Goal: Task Accomplishment & Management: Use online tool/utility

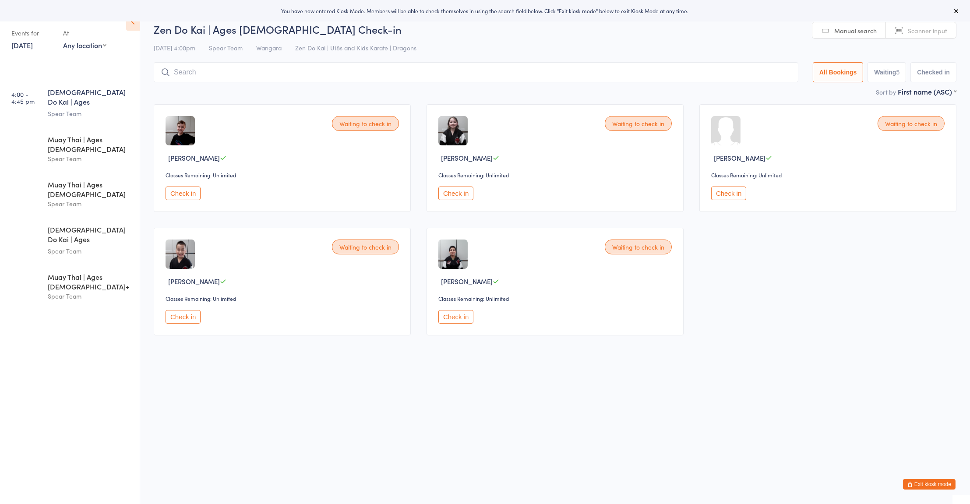
click at [372, 378] on html "You have now entered Kiosk Mode. Members will be able to check themselves in us…" at bounding box center [485, 252] width 970 height 504
click at [890, 81] on button "Waiting 5" at bounding box center [887, 72] width 39 height 20
click at [837, 72] on button "All Bookings" at bounding box center [838, 72] width 51 height 20
click at [900, 91] on select "First name (ASC) First name (DESC) Last name (ASC) Last name (DESC) Check in ti…" at bounding box center [927, 90] width 59 height 7
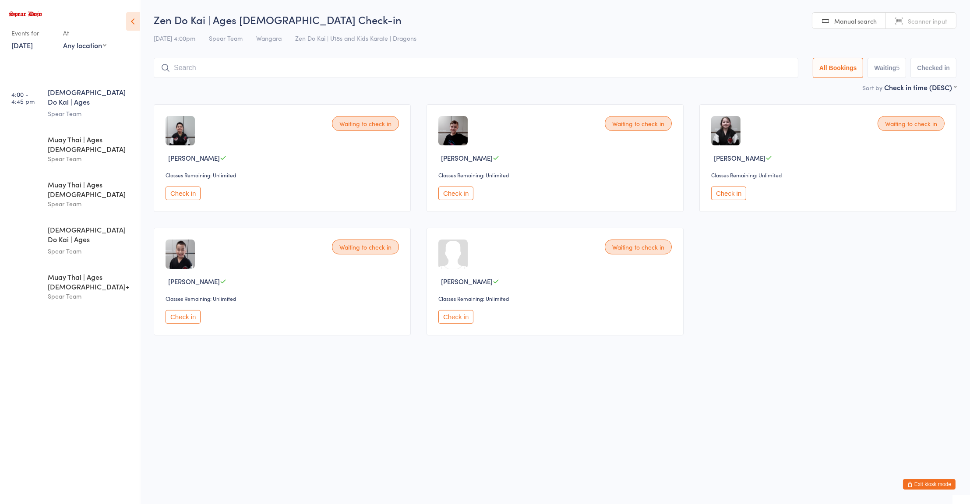
click at [834, 269] on div "Waiting to check in [PERSON_NAME] Classes Remaining: Unlimited Check in Waiting…" at bounding box center [555, 219] width 819 height 247
click at [60, 134] on div "Muay Thai | Ages [DEMOGRAPHIC_DATA]" at bounding box center [90, 143] width 85 height 19
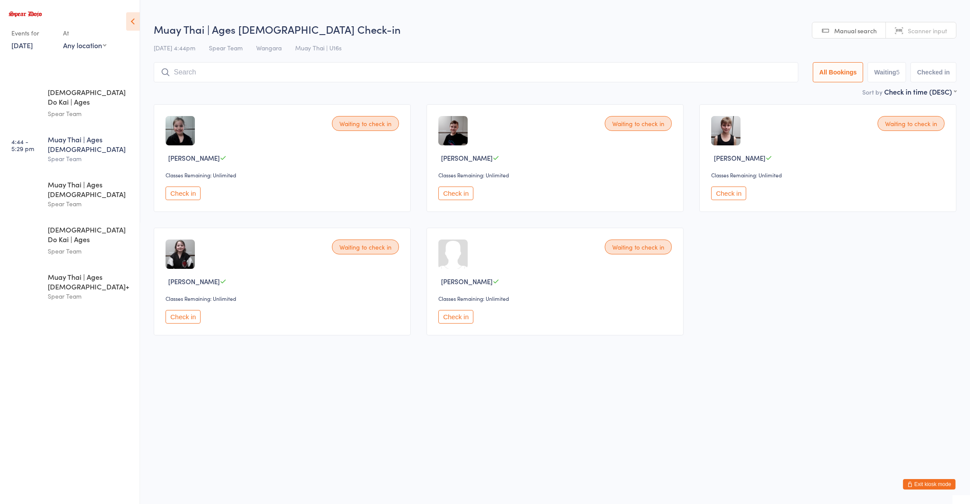
click at [230, 318] on div "Check in" at bounding box center [284, 317] width 236 height 14
click at [92, 222] on div "Zen Do Kai | Ages [DEMOGRAPHIC_DATA] Spear Team" at bounding box center [94, 240] width 92 height 46
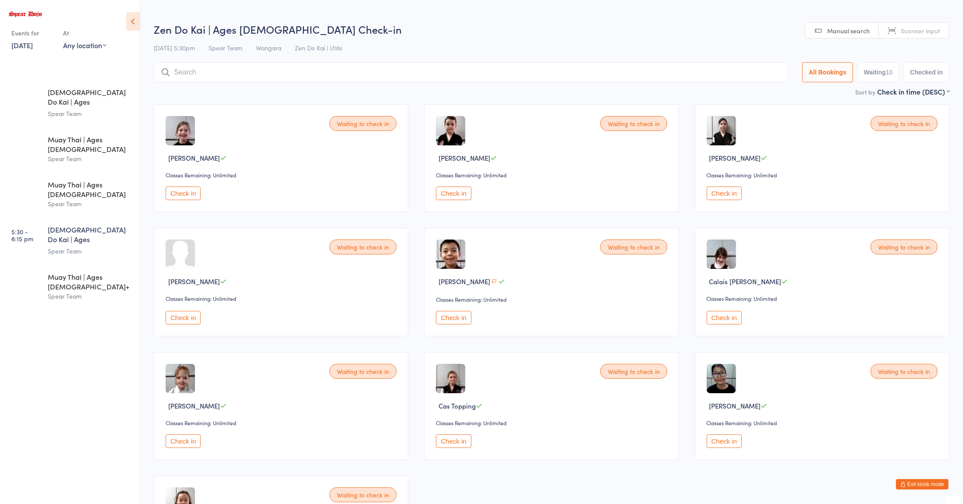
click at [246, 270] on div "Waiting to check in [PERSON_NAME] Classes Remaining: Unlimited Check in" at bounding box center [281, 282] width 254 height 109
click at [104, 272] on div "Muay Thai | Ages [DEMOGRAPHIC_DATA]+" at bounding box center [90, 281] width 85 height 19
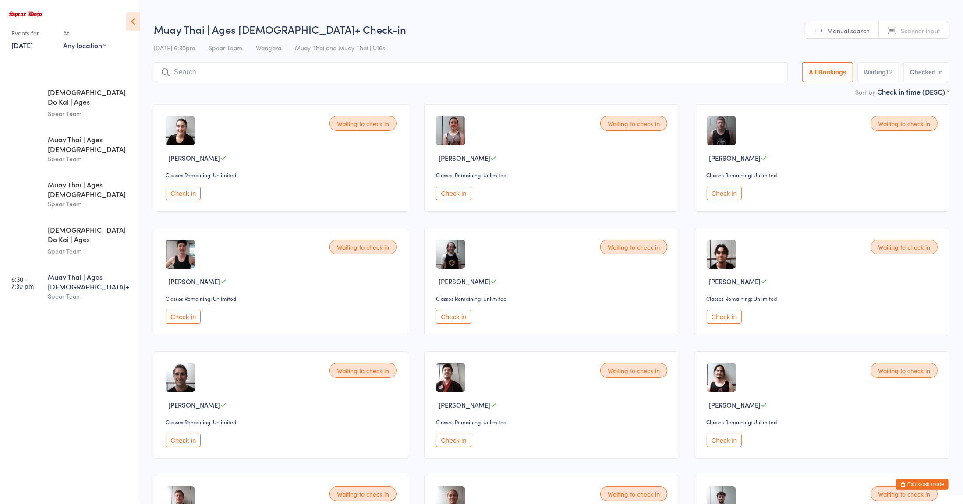
click at [291, 240] on div "Waiting to check in [PERSON_NAME] Classes Remaining: Unlimited Check in" at bounding box center [281, 282] width 254 height 108
click at [110, 154] on div "Spear Team" at bounding box center [90, 159] width 85 height 10
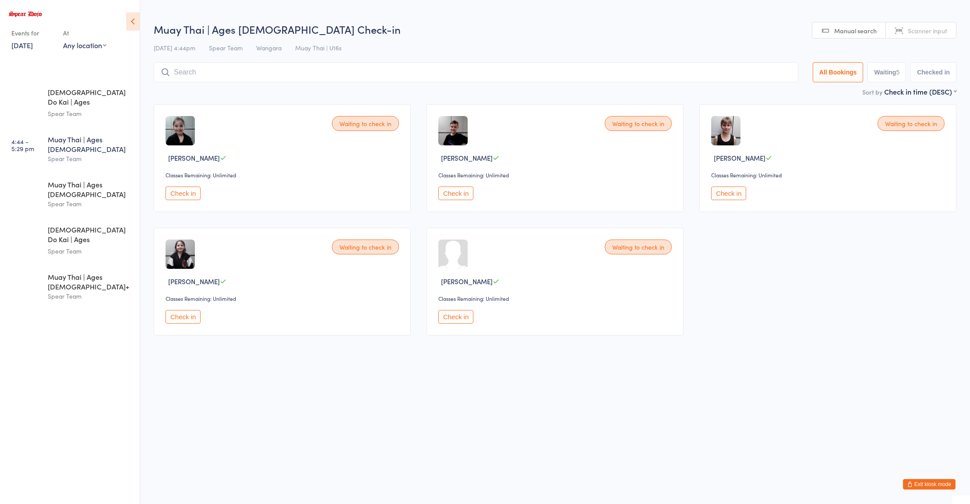
click at [273, 168] on div "Waiting to check in [PERSON_NAME] Classes Remaining: Unlimited Check in" at bounding box center [282, 158] width 257 height 108
click at [91, 81] on div "Zen Do Kai | Ages [DEMOGRAPHIC_DATA] Spear Team" at bounding box center [94, 103] width 92 height 46
click at [299, 176] on div "Classes Remaining: Unlimited" at bounding box center [284, 174] width 236 height 7
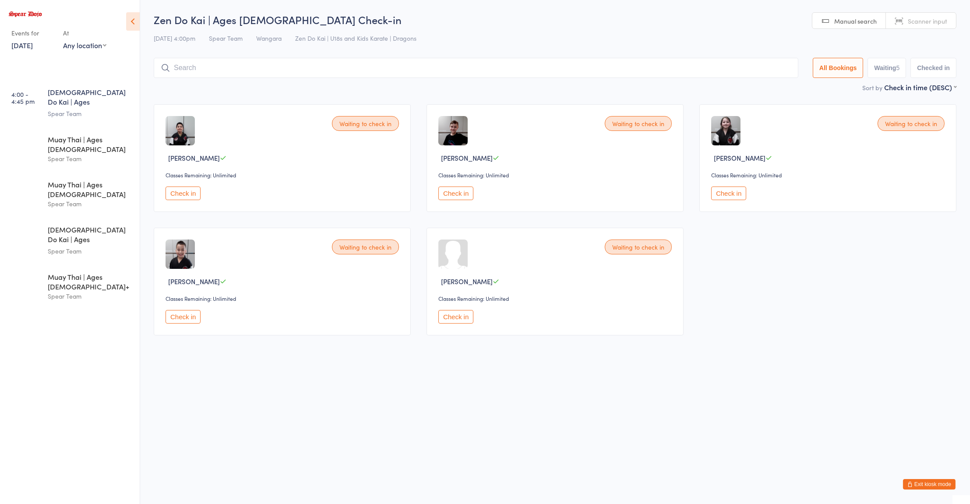
click at [749, 396] on html "You have now entered Kiosk Mode. Members will be able to check themselves in us…" at bounding box center [485, 252] width 970 height 504
click at [99, 147] on div "Muay Thai | Ages [DEMOGRAPHIC_DATA] Spear Team" at bounding box center [94, 149] width 92 height 44
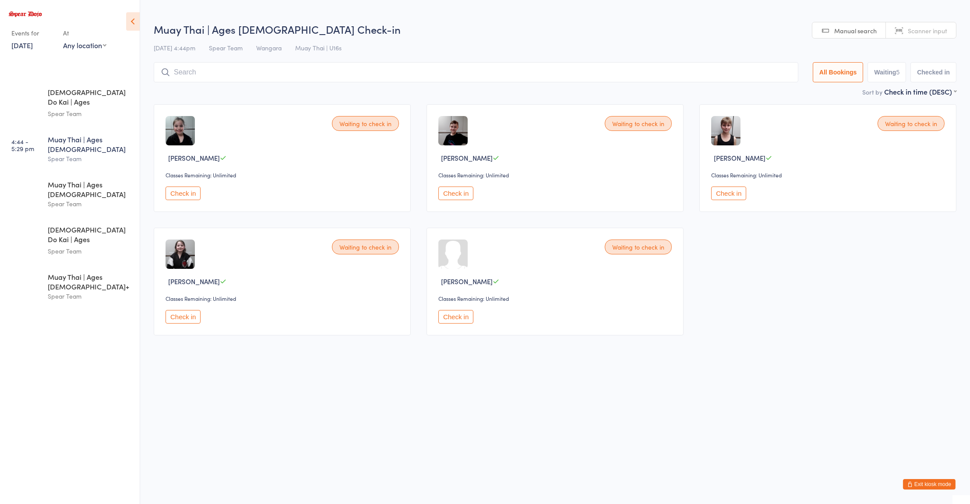
click at [239, 227] on div "Waiting to check in [PERSON_NAME] Classes Remaining: Unlimited Check in Waiting…" at bounding box center [555, 219] width 819 height 247
click at [51, 109] on div "Spear Team" at bounding box center [90, 114] width 85 height 10
click at [275, 212] on div "Waiting to check in [PERSON_NAME] Classes Remaining: Unlimited Check in" at bounding box center [282, 158] width 257 height 108
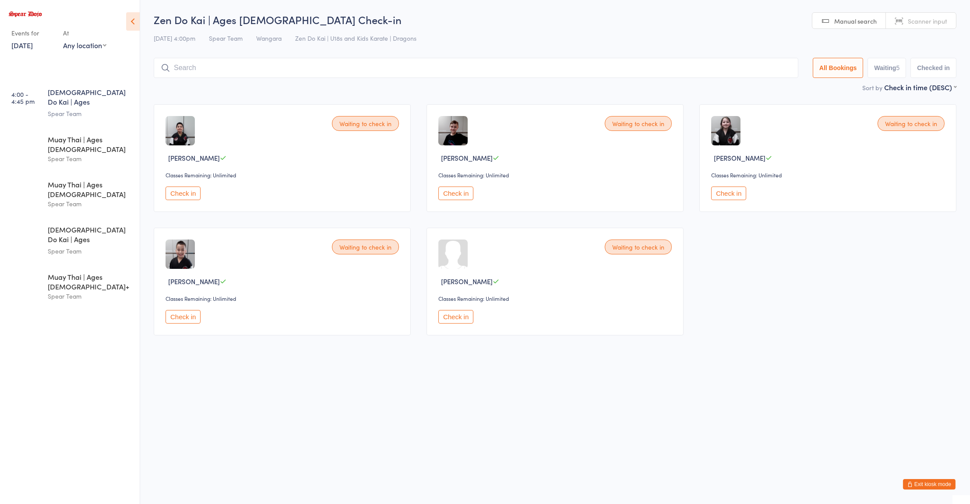
click at [625, 355] on html "You have now entered Kiosk Mode. Members will be able to check themselves in us…" at bounding box center [485, 252] width 970 height 504
click at [464, 313] on button "Check in" at bounding box center [455, 317] width 35 height 14
click at [184, 318] on button "Check in" at bounding box center [183, 317] width 35 height 14
click at [403, 48] on div "Zen Do Kai | Ages [DEMOGRAPHIC_DATA] Check-in [DATE] 4:00pm Spear Team Wangara …" at bounding box center [555, 47] width 803 height 70
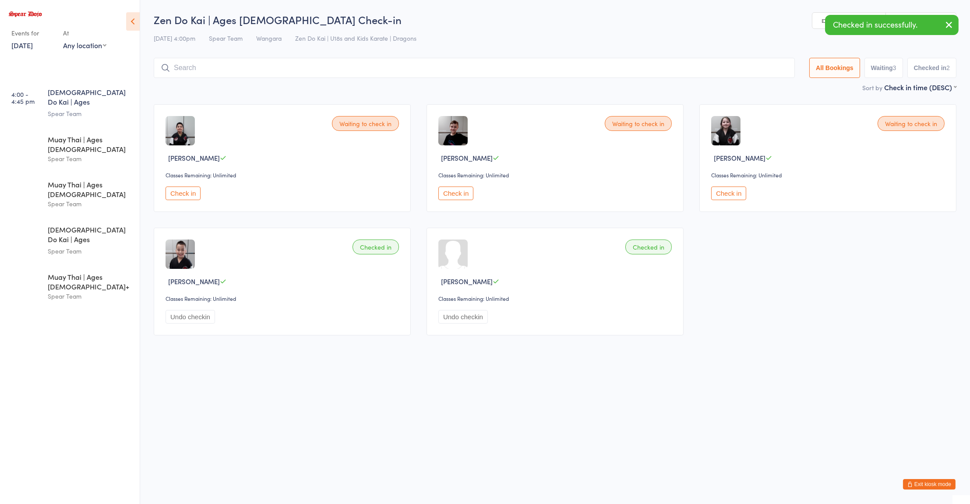
click at [383, 65] on input "search" at bounding box center [474, 68] width 641 height 20
type input "[PERSON_NAME]"
click at [215, 84] on div "[PERSON_NAME] Drop in" at bounding box center [474, 86] width 640 height 20
click at [604, 158] on div "[PERSON_NAME]" at bounding box center [556, 157] width 236 height 9
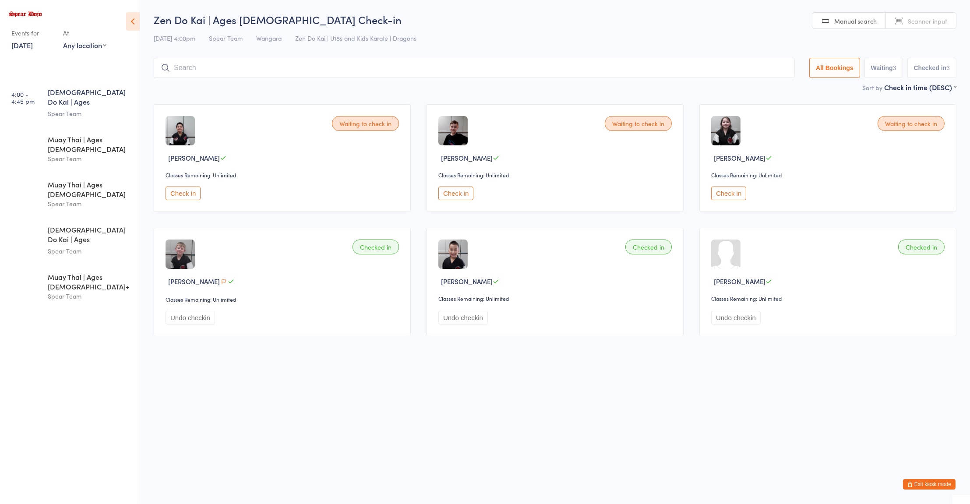
click at [455, 67] on input "search" at bounding box center [474, 68] width 641 height 20
type input "lock"
click at [185, 86] on div "[PERSON_NAME]" at bounding box center [202, 86] width 49 height 7
click at [182, 67] on input "search" at bounding box center [474, 68] width 641 height 20
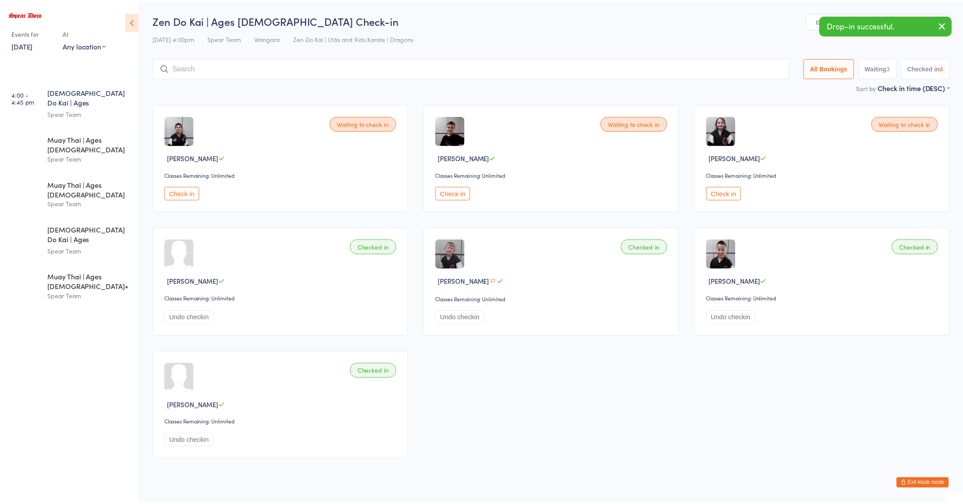
scroll to position [18, 0]
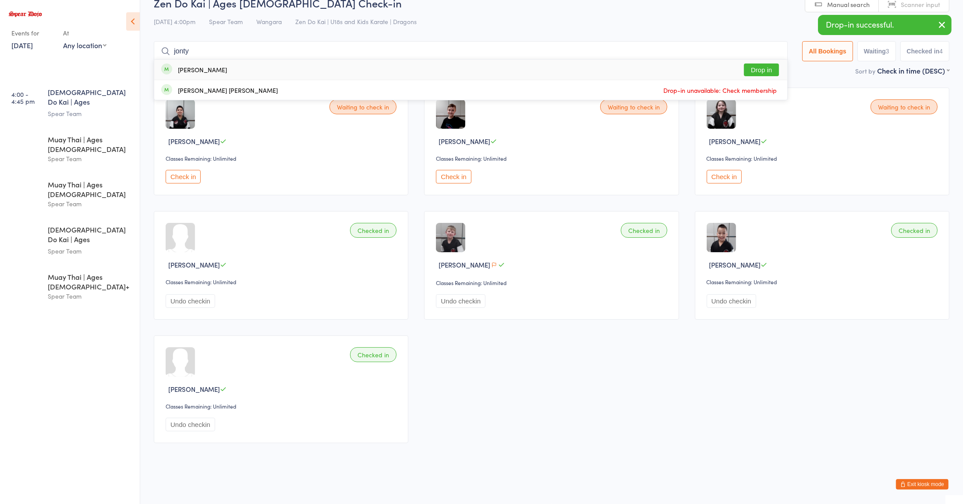
type input "jonty"
click at [188, 63] on div "[PERSON_NAME] Drop in" at bounding box center [470, 70] width 633 height 20
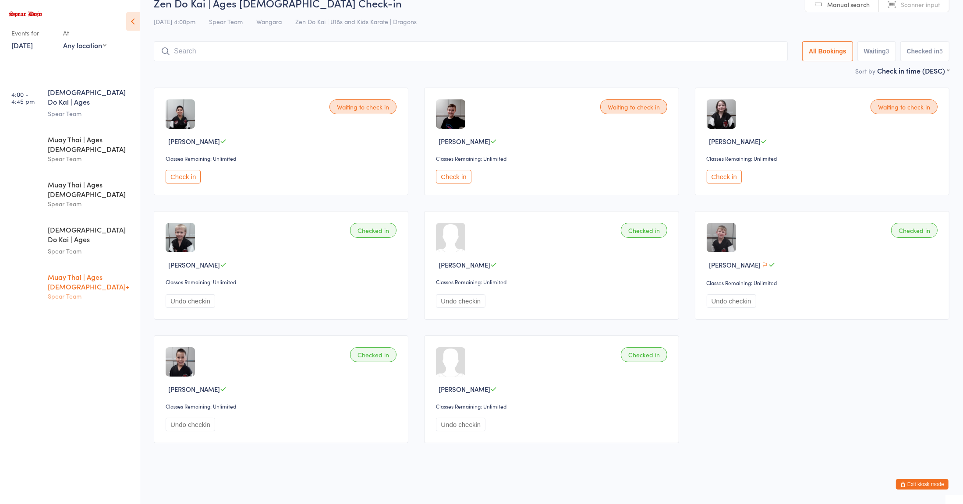
click at [56, 291] on div "Spear Team" at bounding box center [90, 296] width 85 height 10
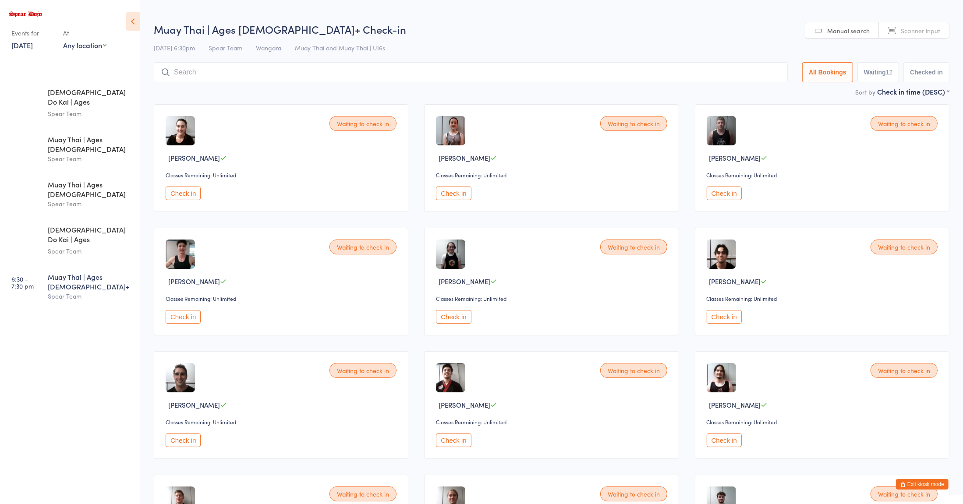
click at [420, 356] on div "Waiting to check in [PERSON_NAME] Classes Remaining: Unlimited Check in Waiting…" at bounding box center [551, 343] width 811 height 494
click at [731, 324] on button "Check in" at bounding box center [723, 317] width 35 height 14
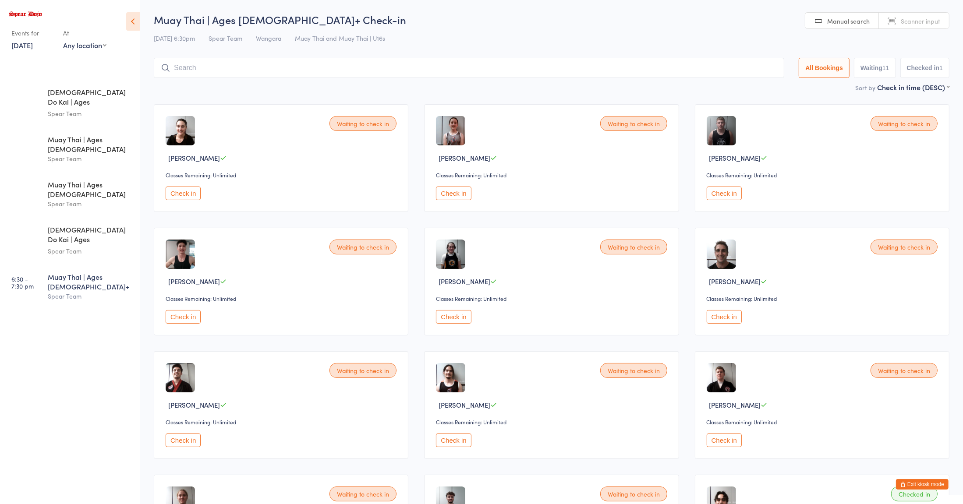
click at [70, 134] on div "Muay Thai | Ages [DEMOGRAPHIC_DATA]" at bounding box center [90, 143] width 85 height 19
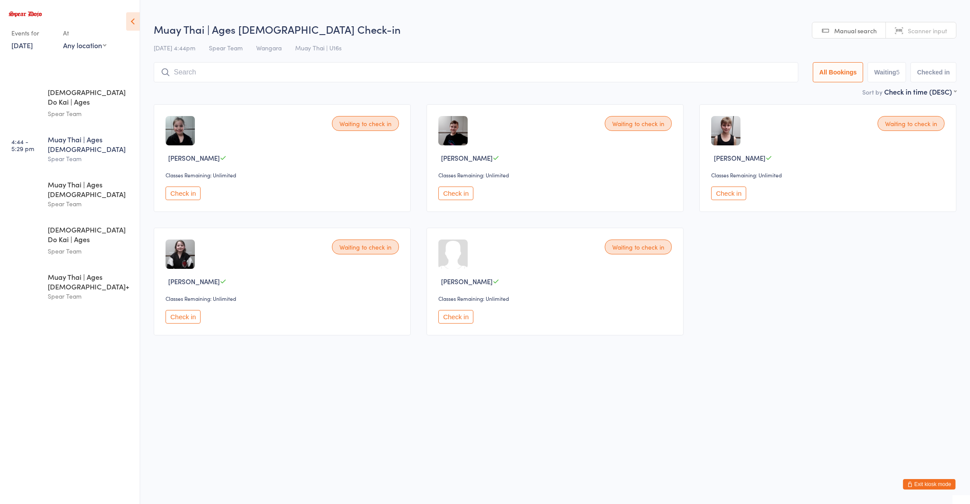
click at [729, 191] on button "Check in" at bounding box center [728, 194] width 35 height 14
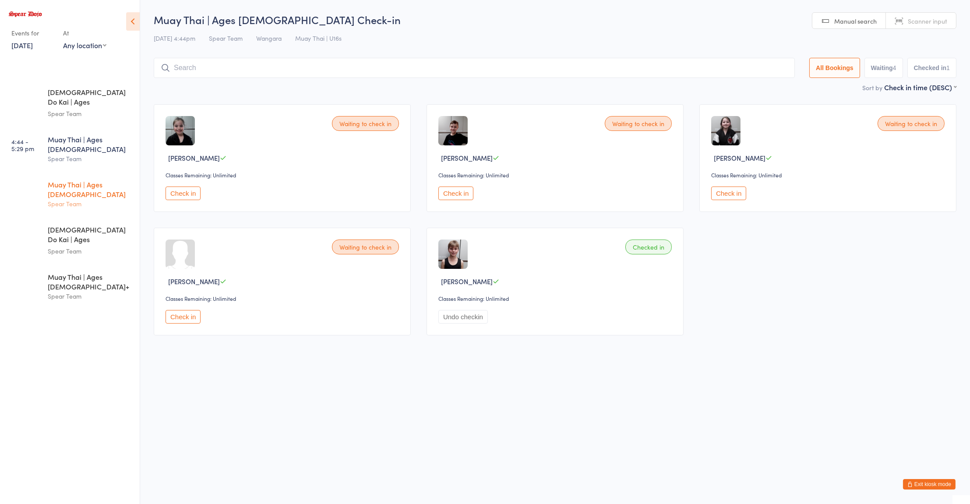
click at [102, 172] on div "Muay Thai | Ages [DEMOGRAPHIC_DATA] Spear Team" at bounding box center [94, 194] width 92 height 44
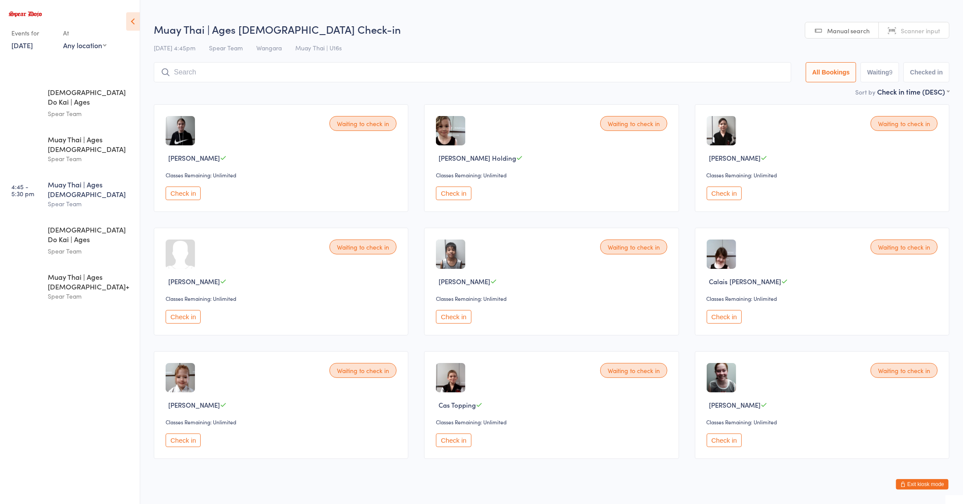
click at [185, 191] on button "Check in" at bounding box center [183, 194] width 35 height 14
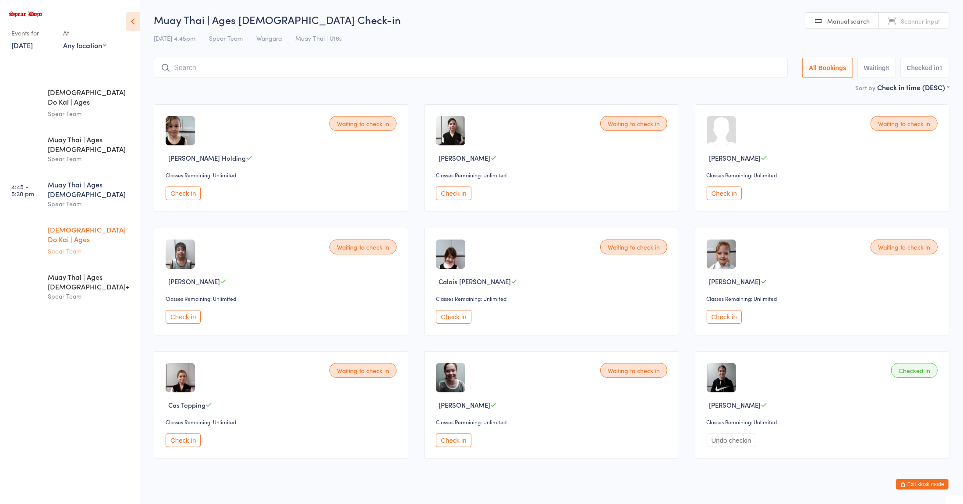
click at [62, 246] on div "Spear Team" at bounding box center [90, 251] width 85 height 10
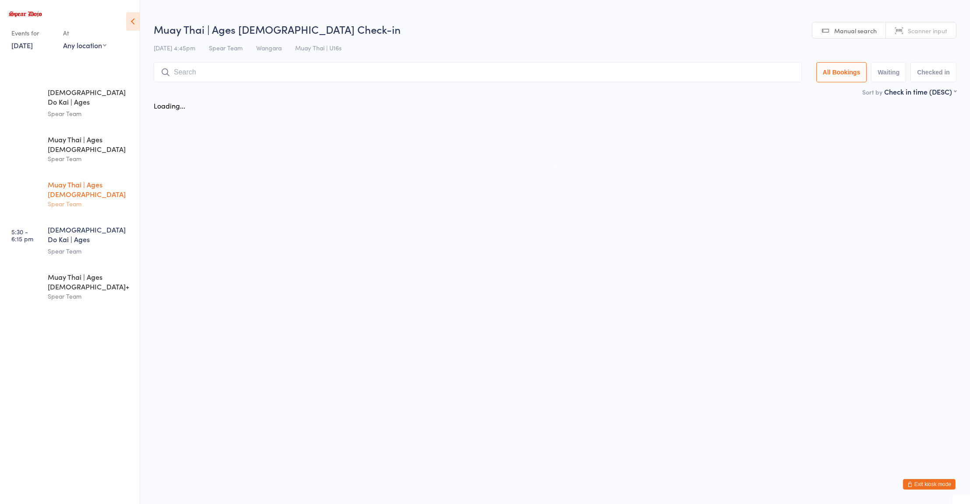
click at [60, 199] on div "Spear Team" at bounding box center [90, 204] width 85 height 10
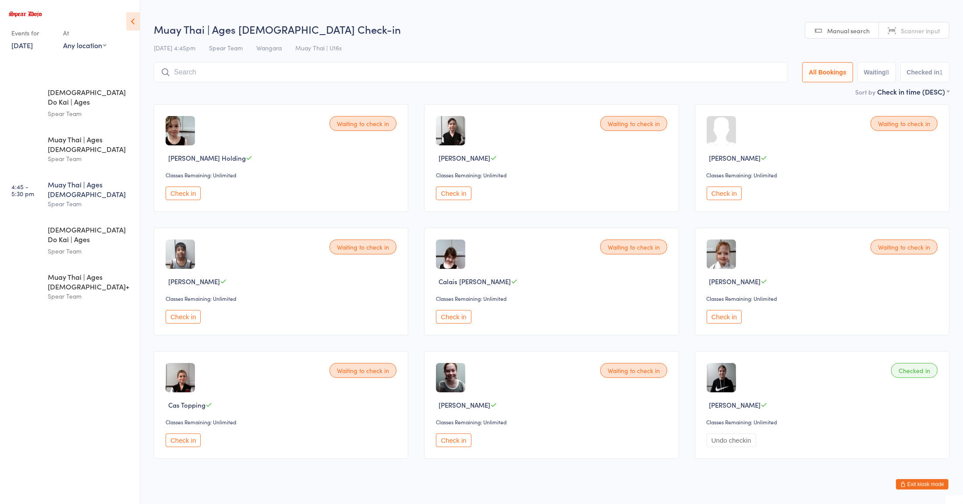
click at [186, 71] on input "search" at bounding box center [471, 72] width 634 height 20
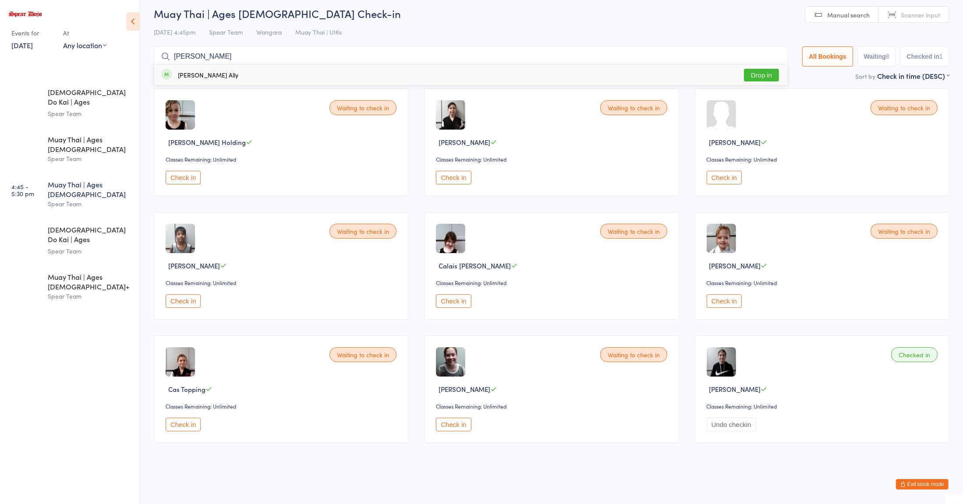
type input "[PERSON_NAME]"
click at [759, 74] on button "Drop in" at bounding box center [761, 75] width 35 height 13
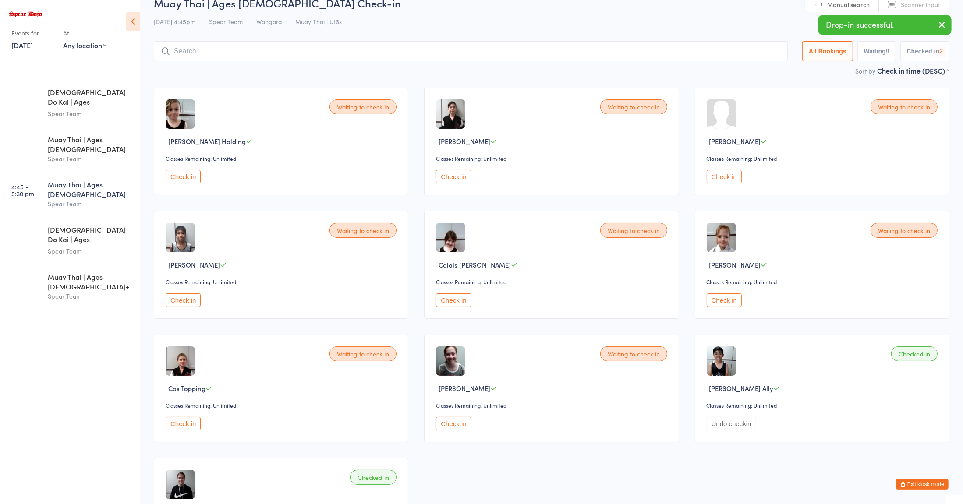
scroll to position [7, 0]
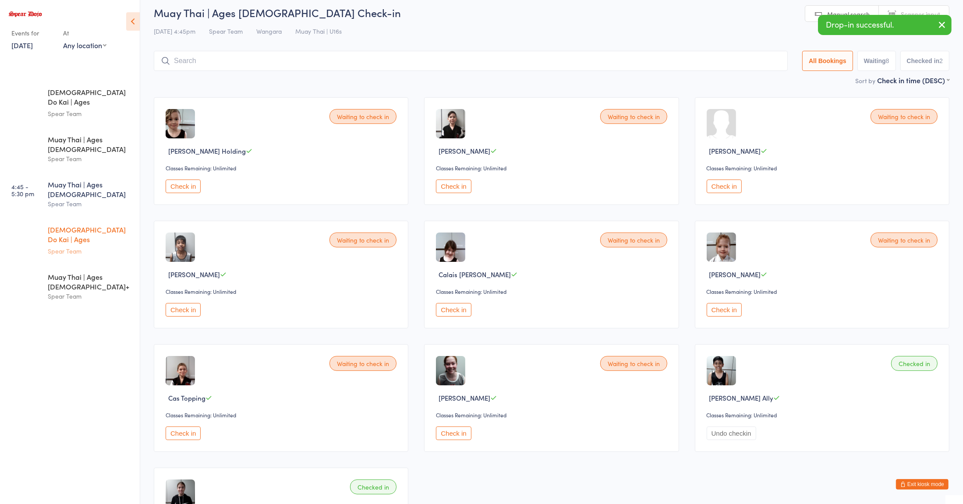
click at [68, 246] on div "Spear Team" at bounding box center [90, 251] width 85 height 10
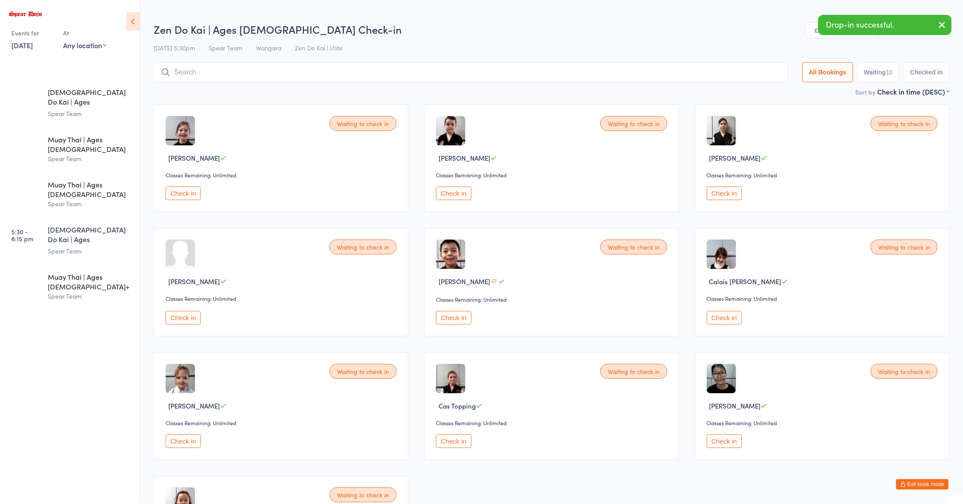
click at [154, 70] on input "search" at bounding box center [471, 72] width 634 height 20
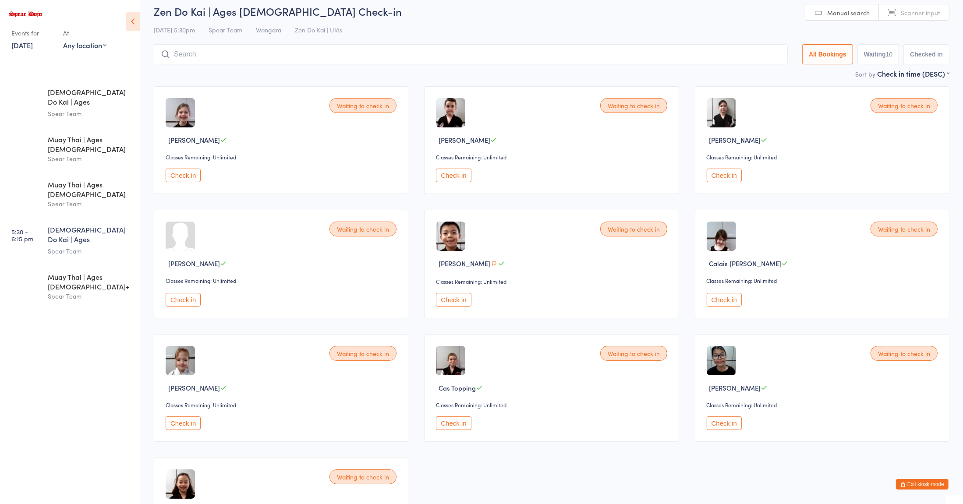
click at [163, 86] on div "Waiting to check in [PERSON_NAME] Classes Remaining: Unlimited Check in" at bounding box center [281, 140] width 254 height 108
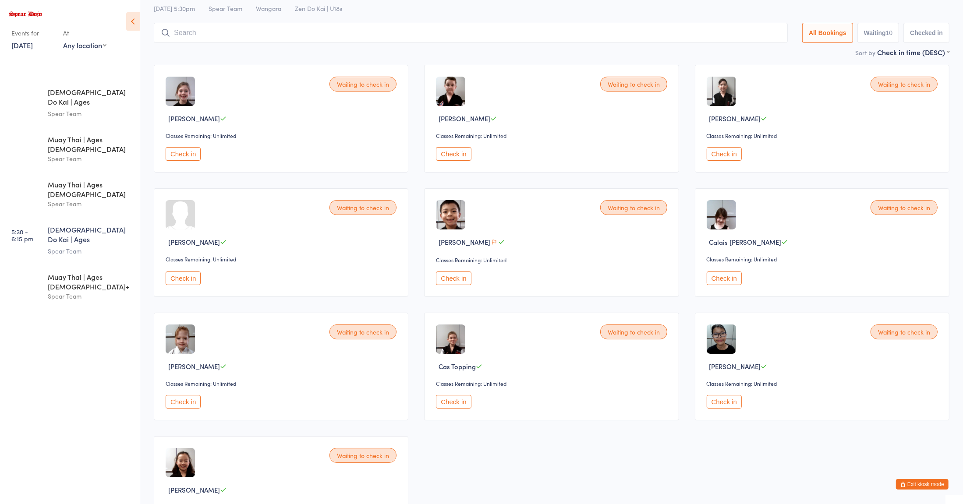
click at [184, 36] on input "search" at bounding box center [471, 33] width 634 height 20
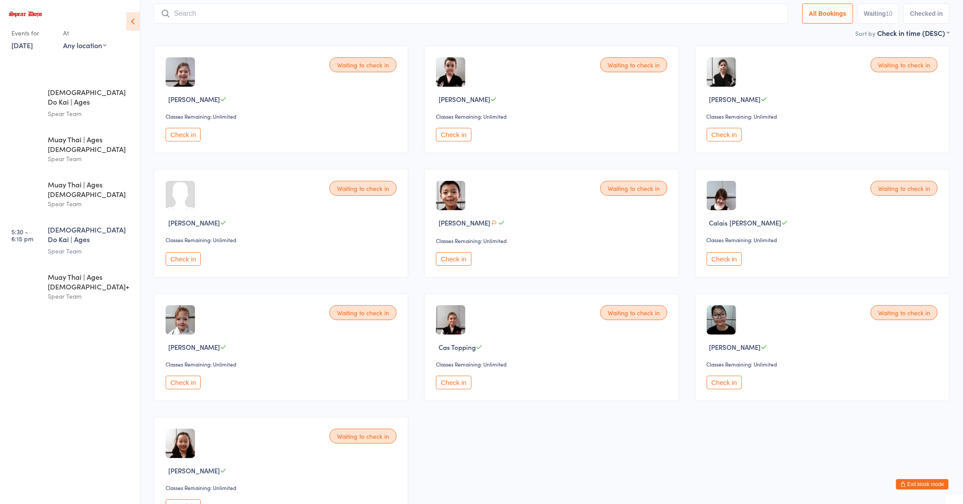
scroll to position [62, 0]
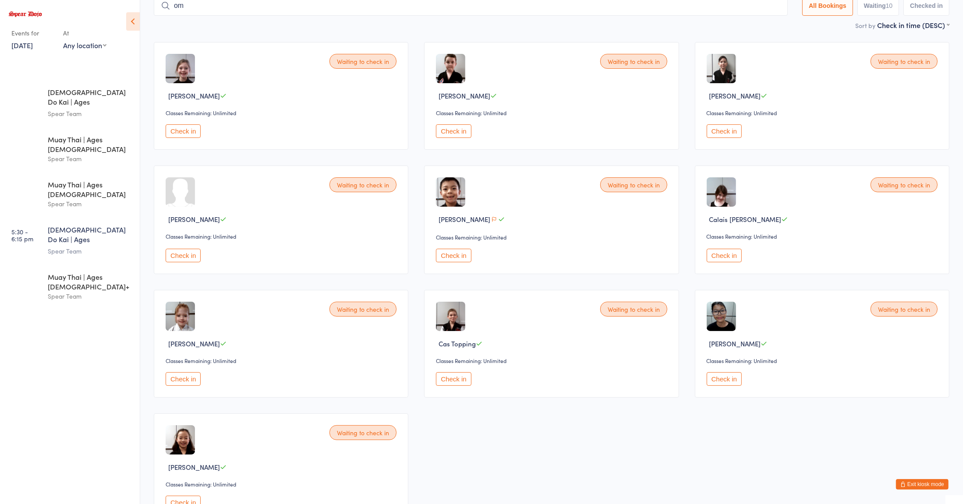
type input "o"
type input "i"
type input "[PERSON_NAME]"
click at [757, 29] on button "Drop in" at bounding box center [761, 24] width 35 height 13
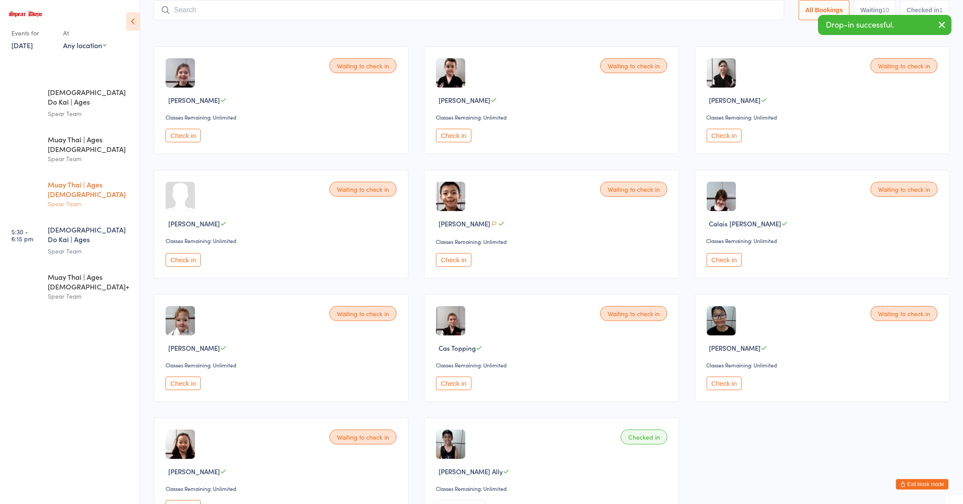
click at [61, 199] on div "Spear Team" at bounding box center [90, 204] width 85 height 10
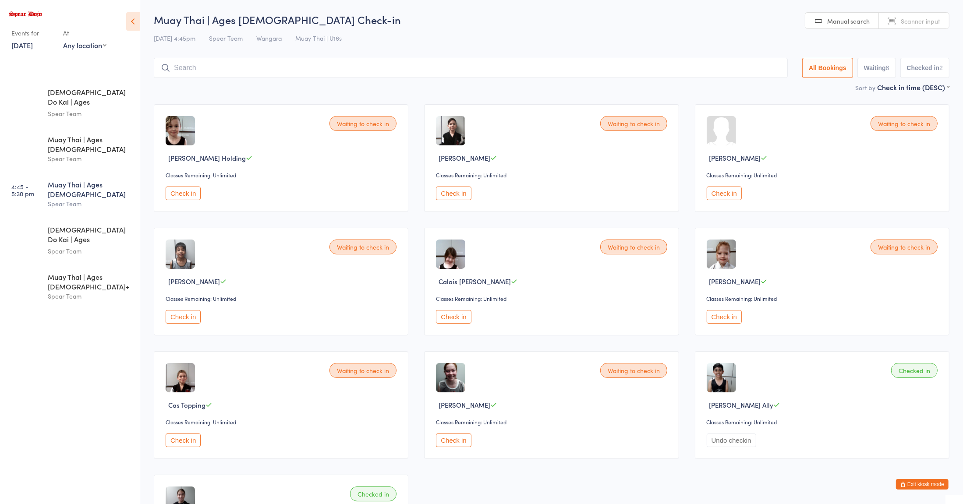
click at [830, 326] on div "Waiting to check in [PERSON_NAME] Classes Remaining: Unlimited Check in" at bounding box center [822, 282] width 254 height 108
click at [248, 70] on input "search" at bounding box center [471, 68] width 634 height 20
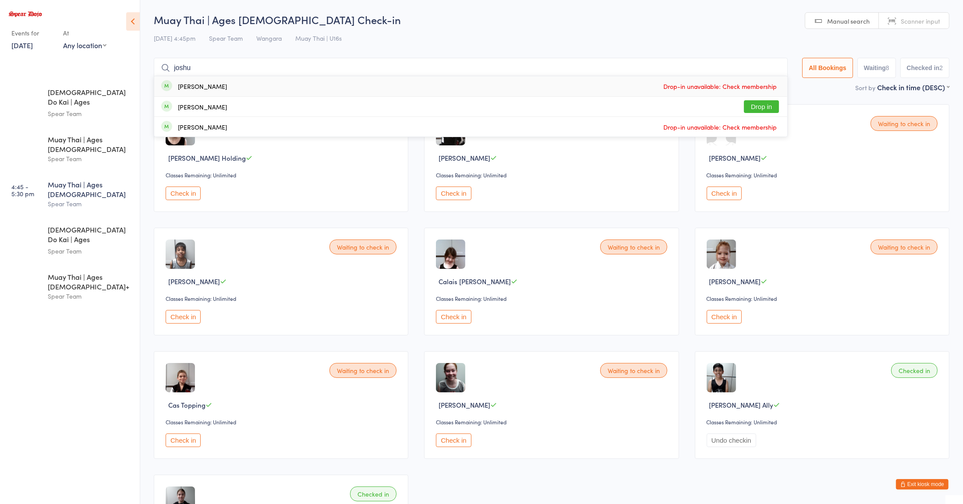
type input "joshu"
click at [187, 105] on div "[PERSON_NAME]" at bounding box center [202, 106] width 49 height 7
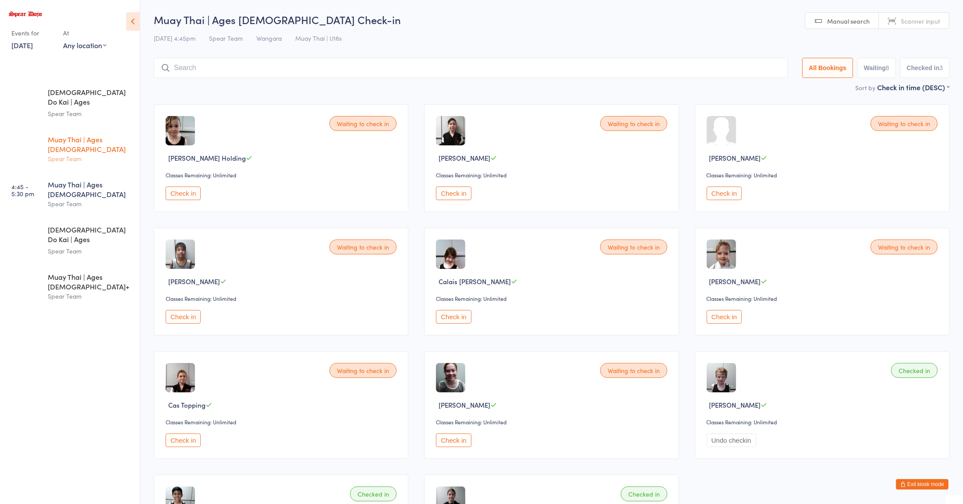
click at [81, 154] on div "Spear Team" at bounding box center [90, 159] width 85 height 10
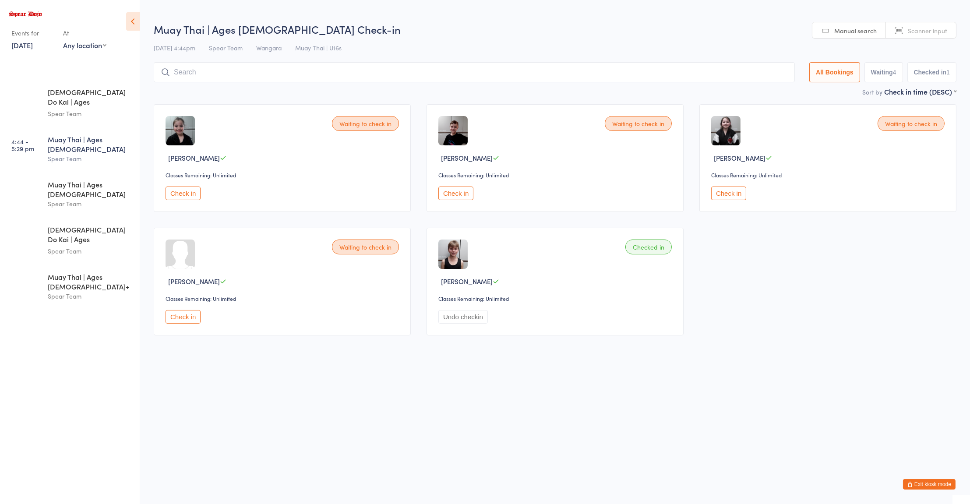
click at [427, 95] on div "Sort by Check in time (DESC) First name (ASC) First name (DESC) Last name (ASC)…" at bounding box center [555, 92] width 803 height 10
click at [272, 74] on input "search" at bounding box center [474, 72] width 641 height 20
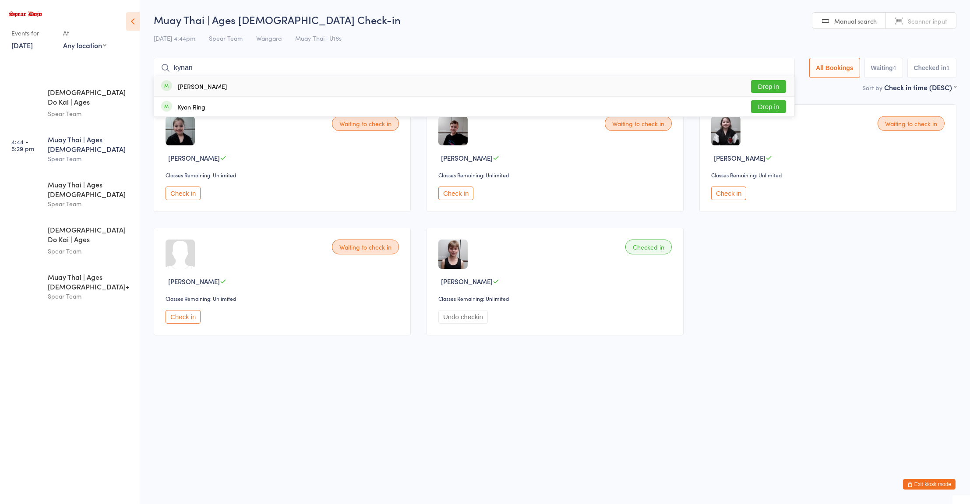
type input "kynan"
click at [243, 90] on div "[PERSON_NAME] Drop in" at bounding box center [474, 86] width 640 height 20
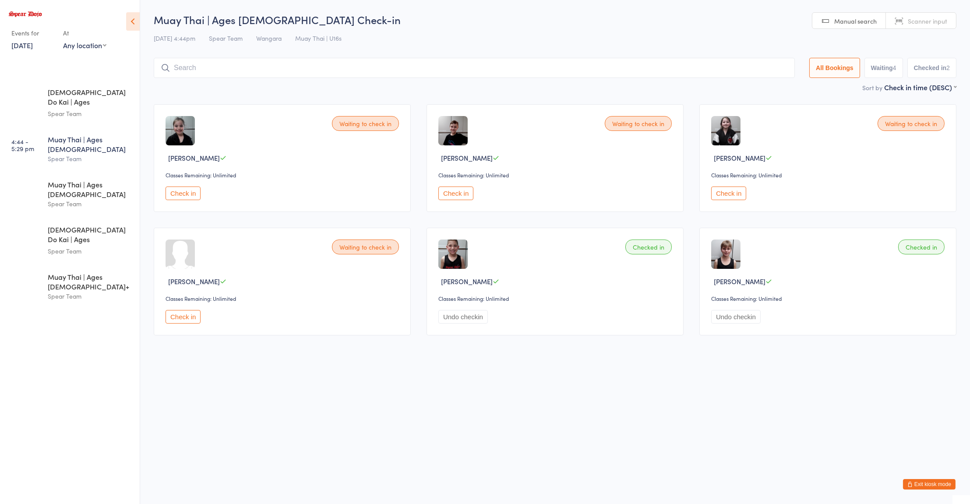
click at [194, 72] on input "search" at bounding box center [474, 68] width 641 height 20
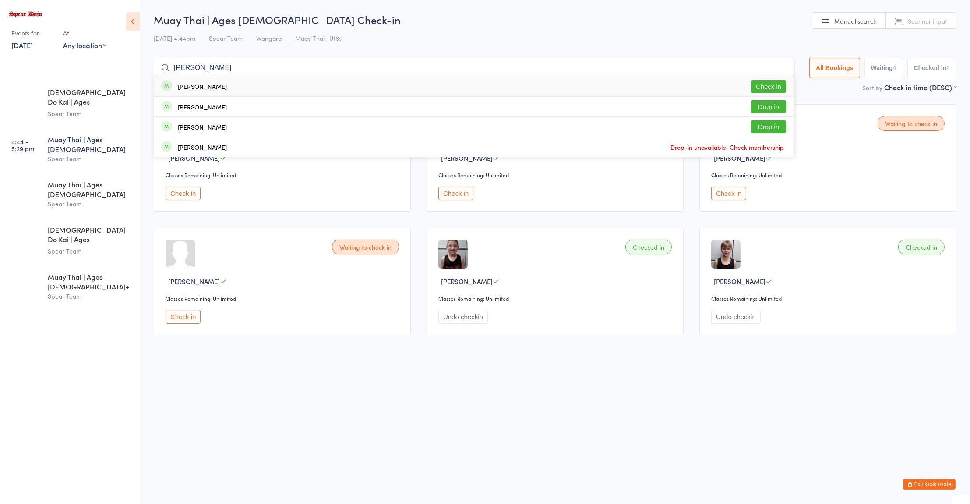
type input "[PERSON_NAME]"
click at [769, 85] on button "Check in" at bounding box center [768, 86] width 35 height 13
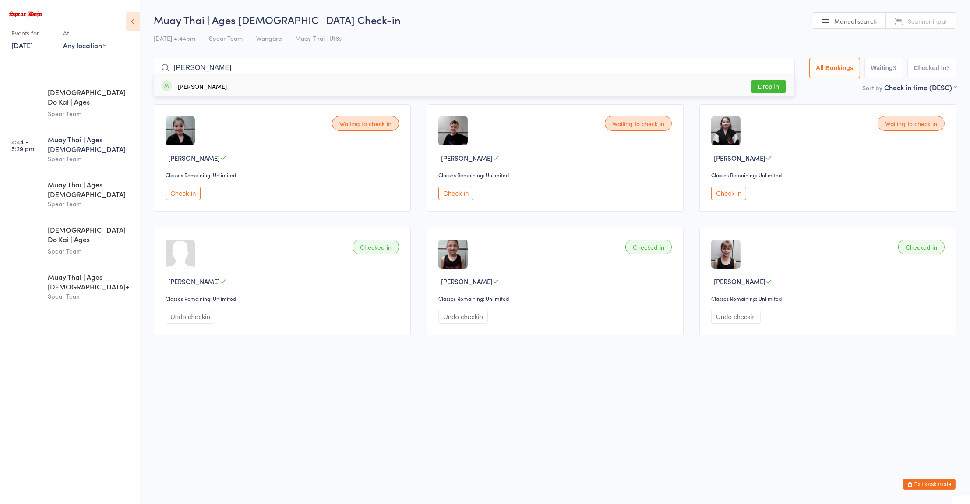
type input "[PERSON_NAME]"
click at [768, 85] on button "Drop in" at bounding box center [768, 86] width 35 height 13
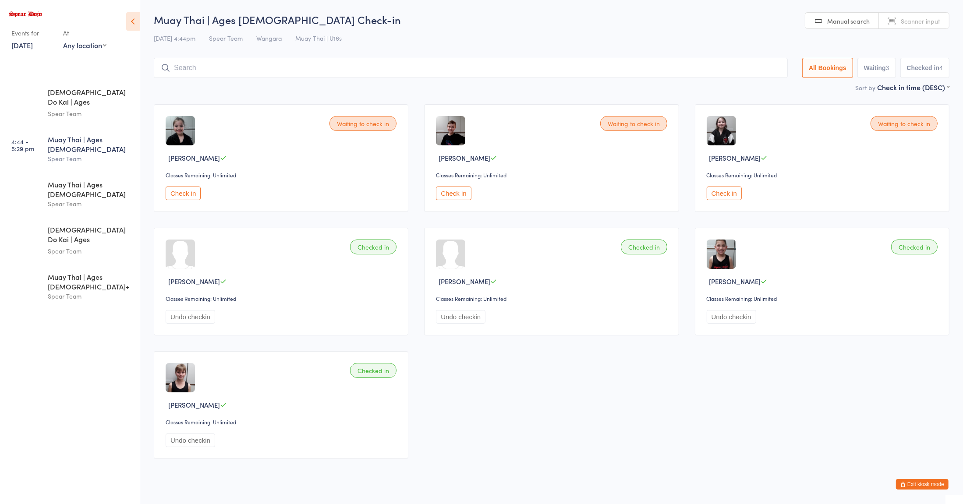
click at [741, 367] on div "Waiting to check in [PERSON_NAME] Classes Remaining: Unlimited Check in Waiting…" at bounding box center [551, 281] width 811 height 371
click at [112, 199] on div "Spear Team" at bounding box center [90, 204] width 85 height 10
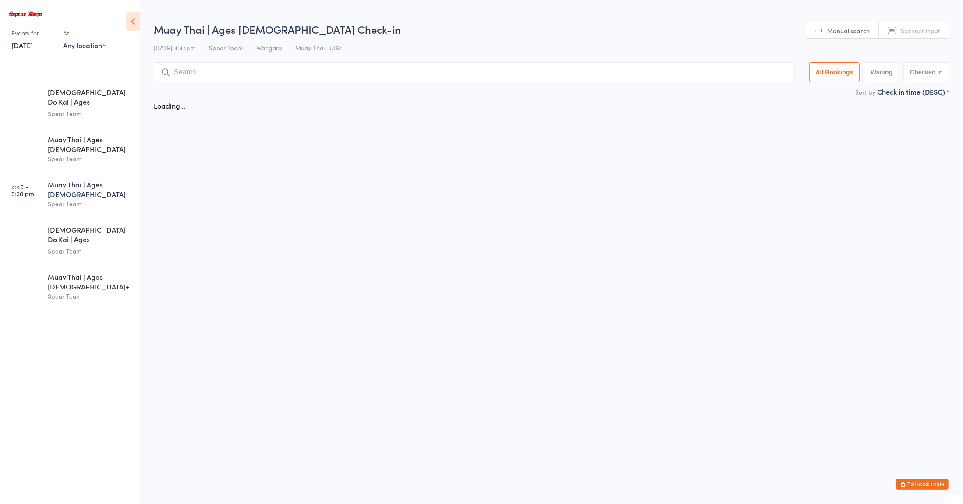
click at [238, 74] on input "search" at bounding box center [474, 72] width 641 height 20
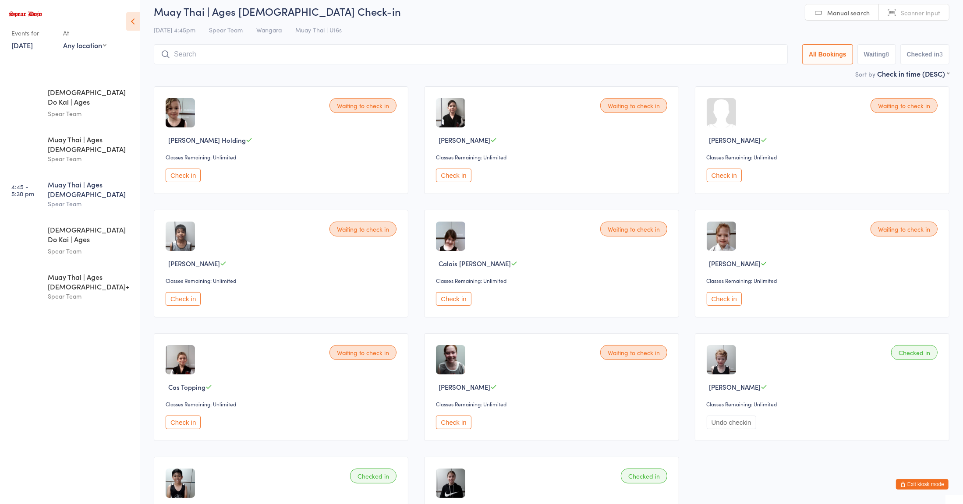
scroll to position [63, 0]
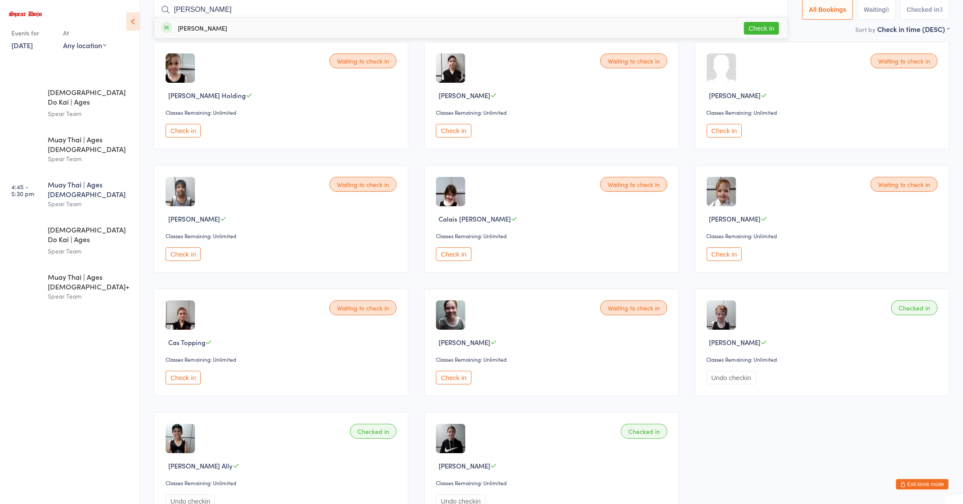
type input "[PERSON_NAME]"
click at [751, 31] on button "Check in" at bounding box center [761, 28] width 35 height 13
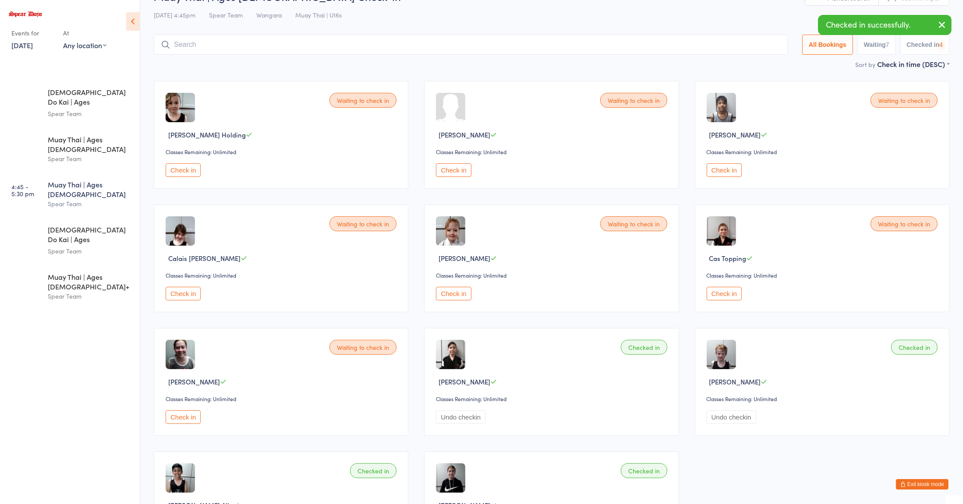
scroll to position [0, 0]
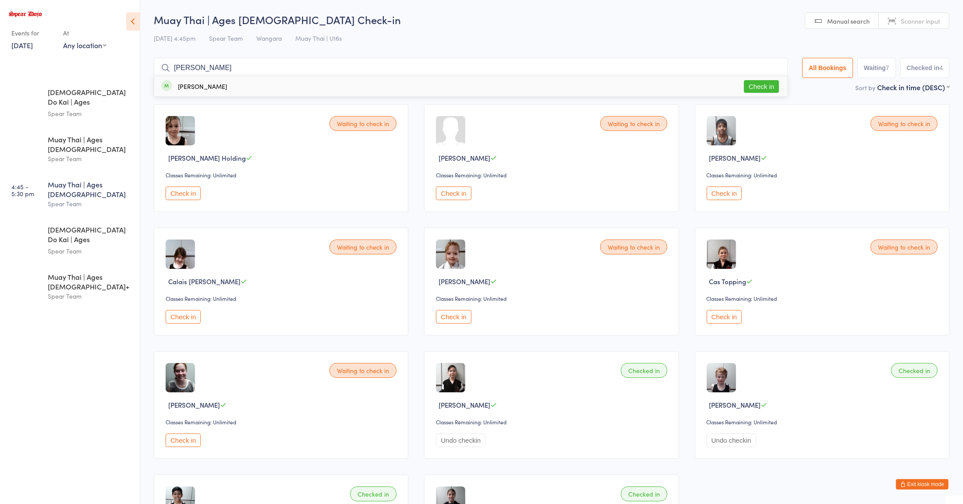
type input "[PERSON_NAME]"
click at [760, 84] on button "Check in" at bounding box center [761, 86] width 35 height 13
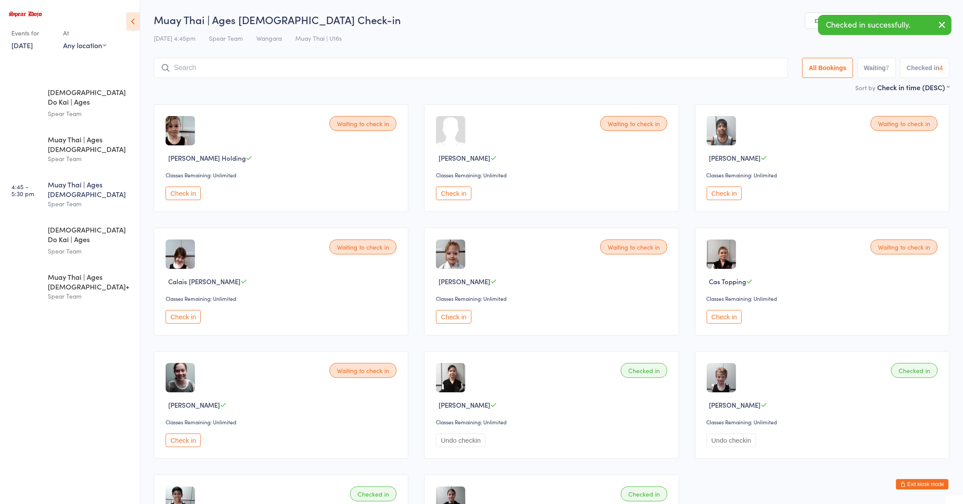
click at [748, 72] on input "search" at bounding box center [471, 68] width 634 height 20
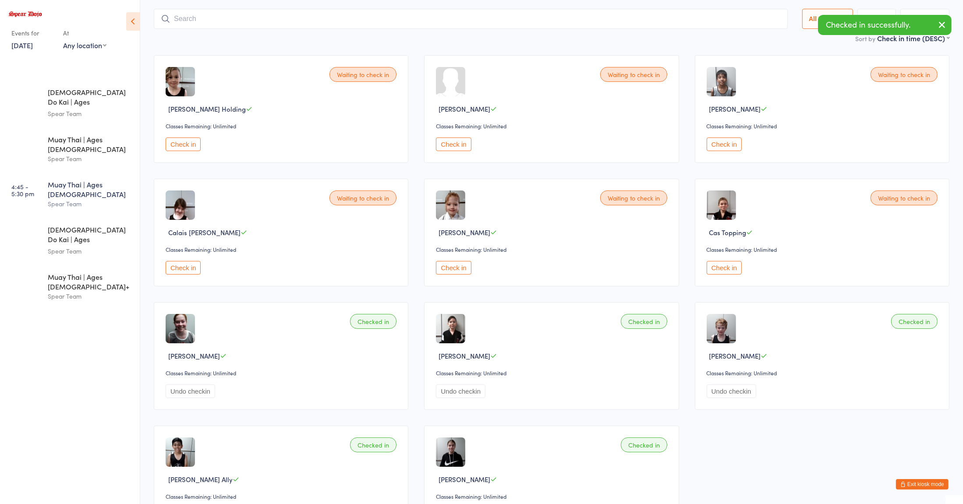
scroll to position [58, 0]
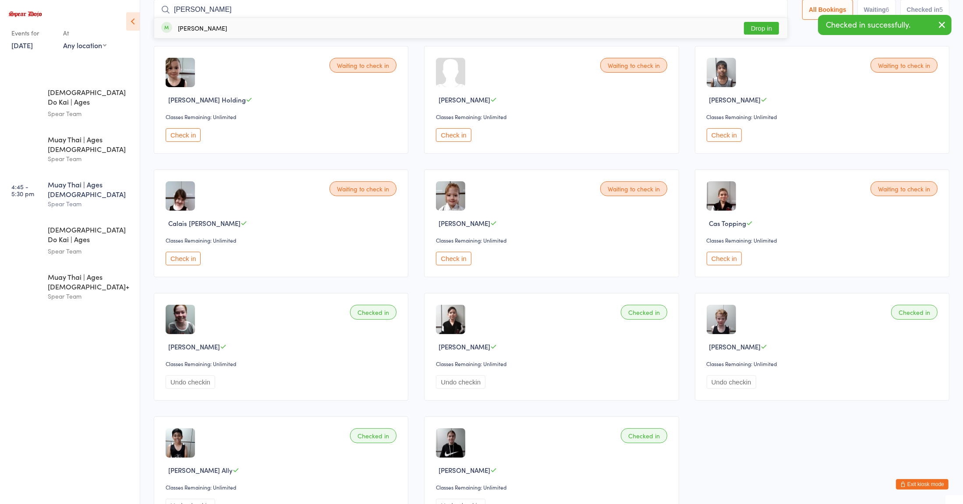
type input "[PERSON_NAME]"
click at [758, 28] on button "Drop in" at bounding box center [761, 28] width 35 height 13
